Goal: Communication & Community: Answer question/provide support

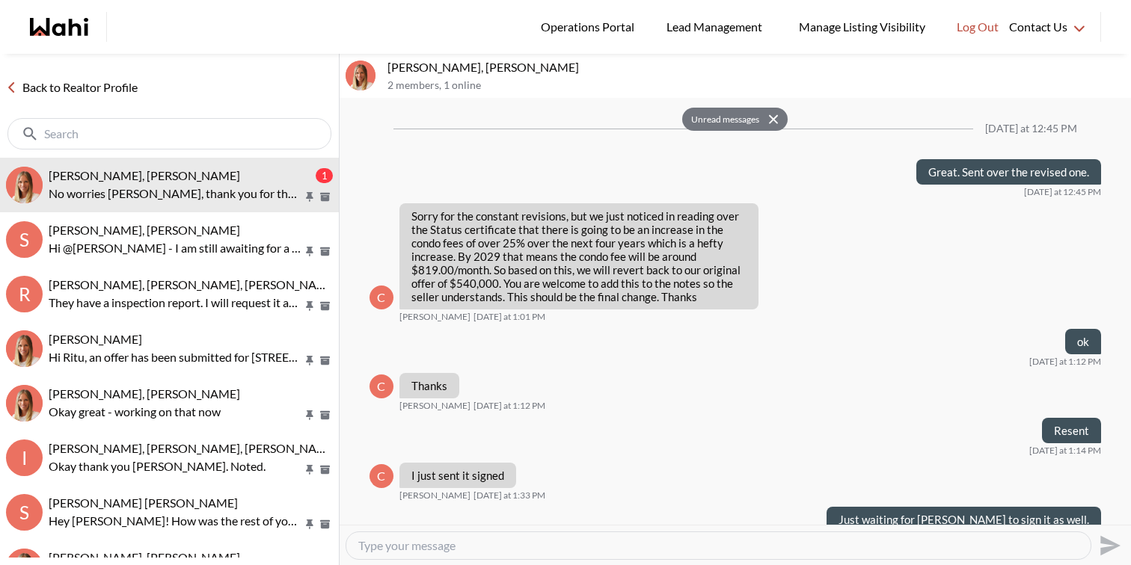
scroll to position [988, 0]
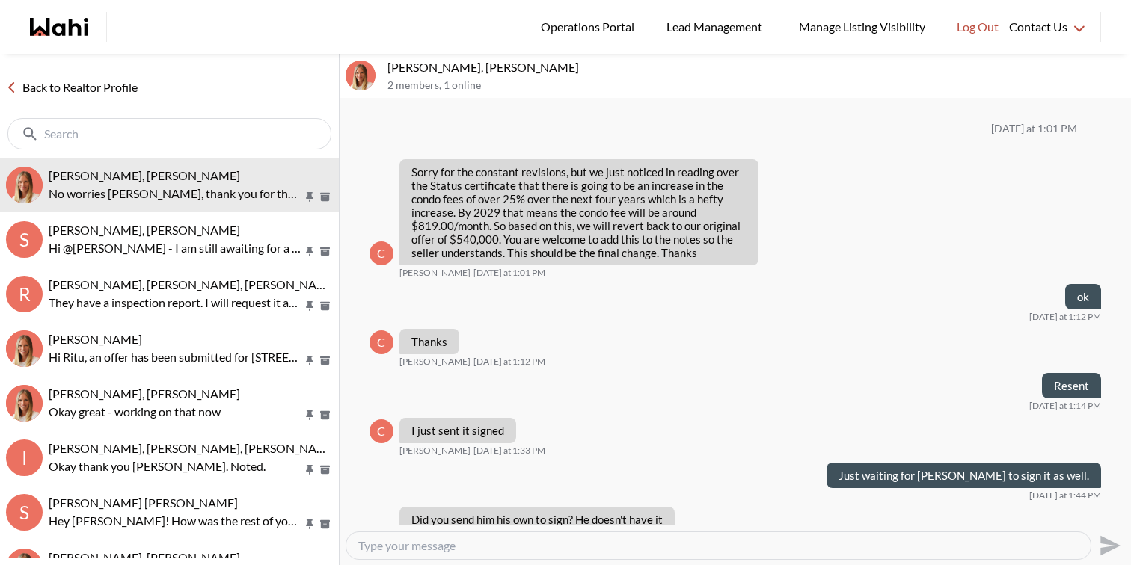
scroll to position [883, 0]
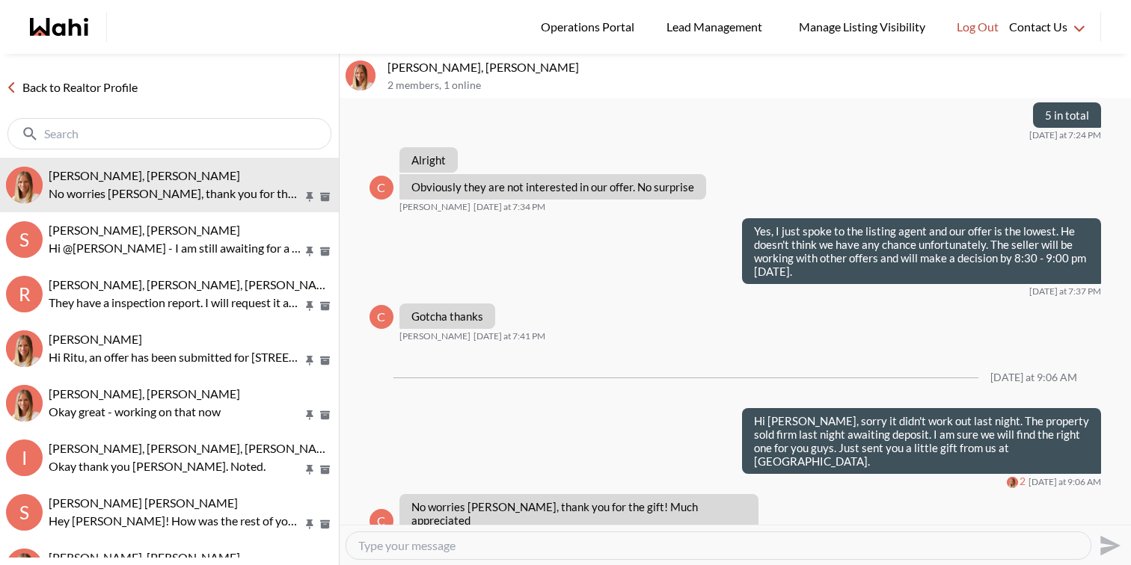
click at [482, 547] on textarea "Type your message" at bounding box center [718, 546] width 720 height 15
type textarea "Our pleasure"
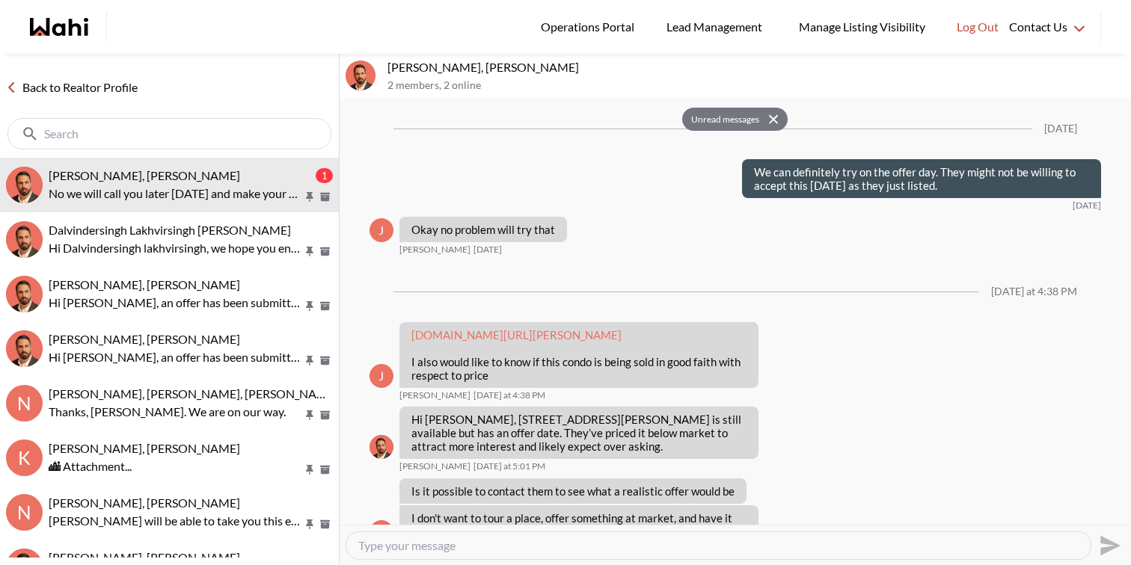
scroll to position [1587, 0]
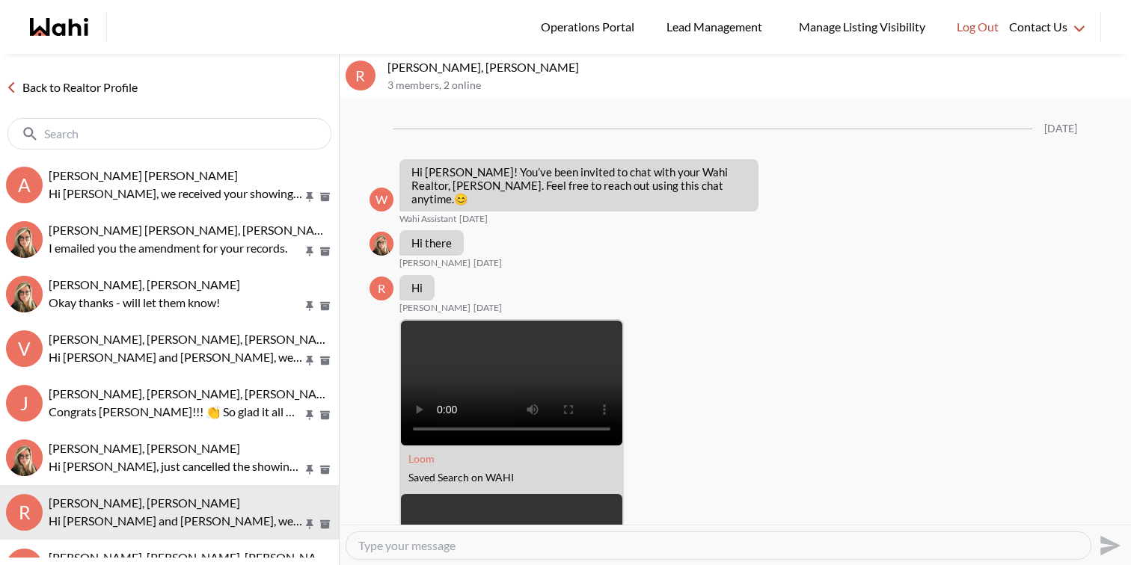
scroll to position [1623, 0]
